Goal: Task Accomplishment & Management: Use online tool/utility

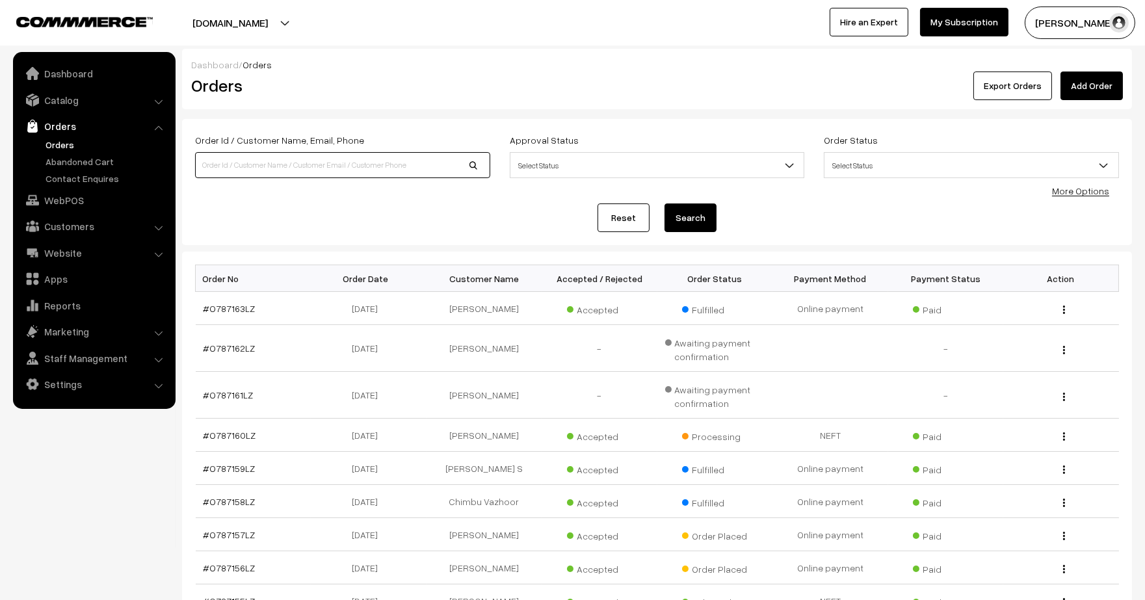
click at [268, 168] on input at bounding box center [342, 165] width 295 height 26
paste input "[PHONE_NUMBER]"
click at [239, 170] on input "[PHONE_NUMBER]" at bounding box center [342, 165] width 295 height 26
click at [215, 166] on input "[PHONE_NUMBER]" at bounding box center [342, 165] width 295 height 26
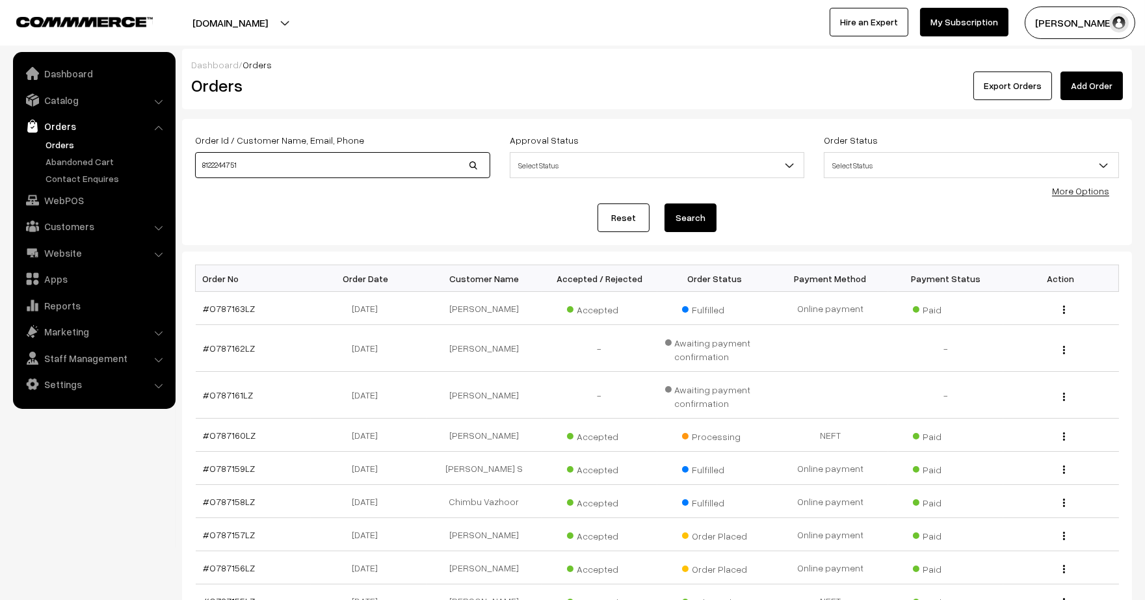
type input "8122244751"
click at [665, 204] on button "Search" at bounding box center [691, 218] width 52 height 29
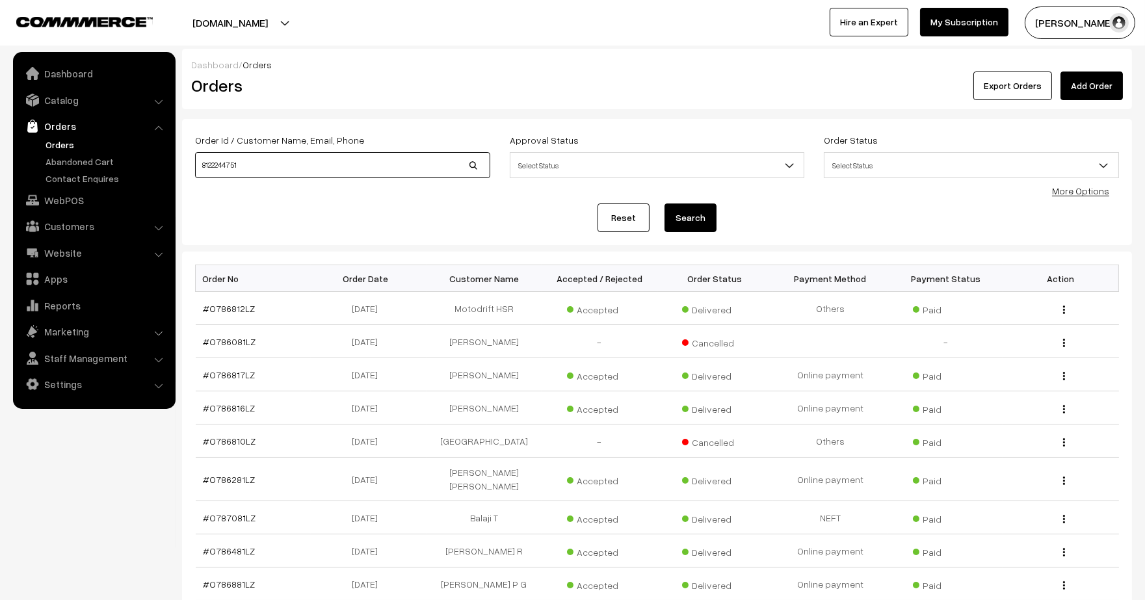
click at [306, 162] on input "8122244751" at bounding box center [342, 165] width 295 height 26
drag, startPoint x: 306, startPoint y: 162, endPoint x: 115, endPoint y: 163, distance: 191.2
click at [115, 163] on body "Thank you for showing interest. Our team will call you shortly. Close lbcmoto.c…" at bounding box center [572, 398] width 1145 height 797
type input "deepak kumar"
click at [665, 204] on button "Search" at bounding box center [691, 218] width 52 height 29
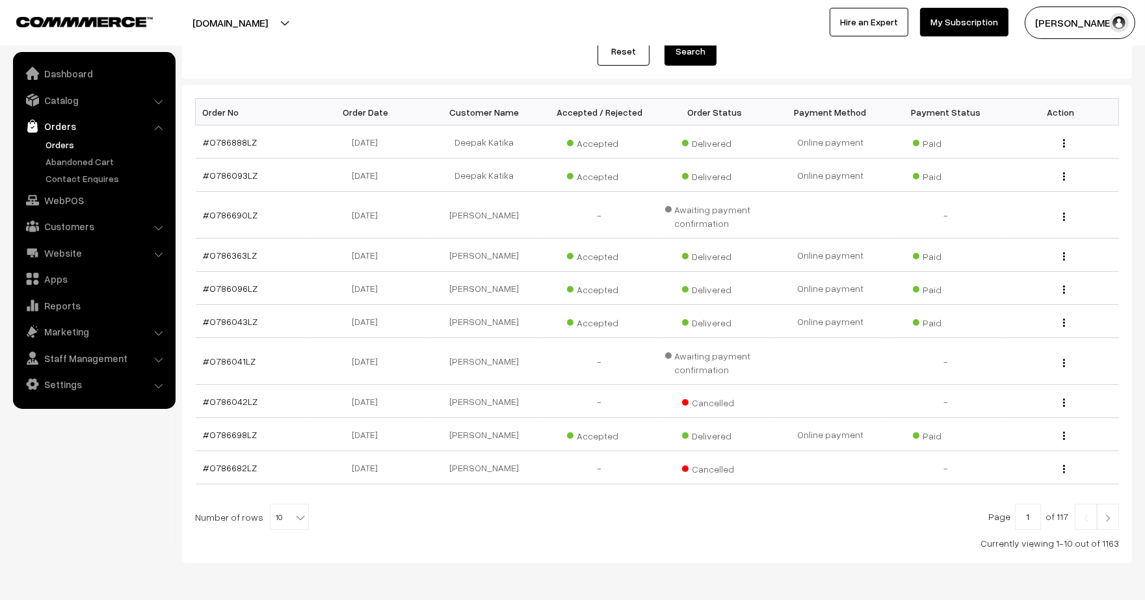
scroll to position [179, 0]
